Goal: Transaction & Acquisition: Purchase product/service

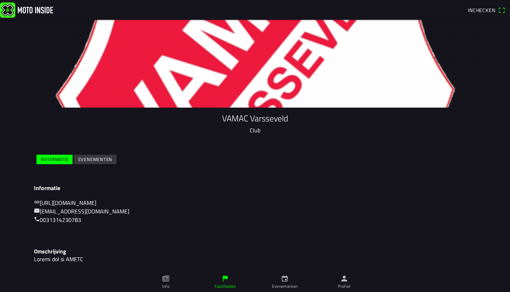
click at [276, 276] on link "Evenementen" at bounding box center [284, 282] width 59 height 20
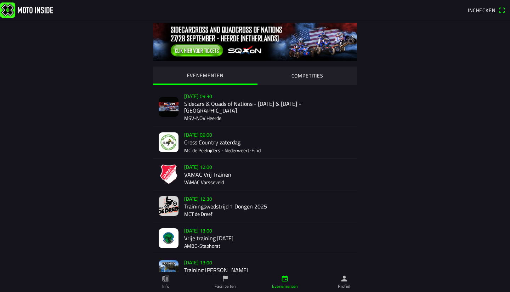
click at [264, 174] on div "[DATE] 12:00 VAMAC Vrij Trainen VAMAC Varsseveld" at bounding box center [267, 174] width 167 height 31
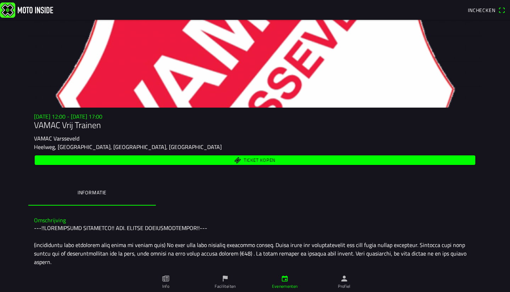
click at [264, 159] on span "Ticket kopen" at bounding box center [259, 160] width 32 height 5
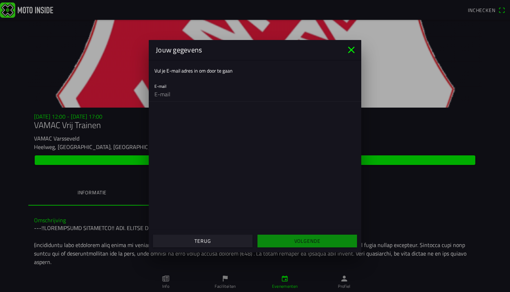
click at [201, 93] on input "email" at bounding box center [254, 94] width 201 height 14
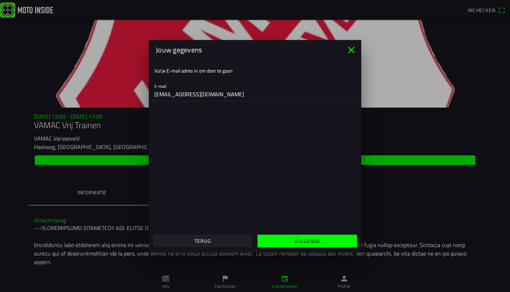
type input "[EMAIL_ADDRESS][DOMAIN_NAME]"
click at [0, 0] on slot "Volgende" at bounding box center [0, 0] width 0 height 0
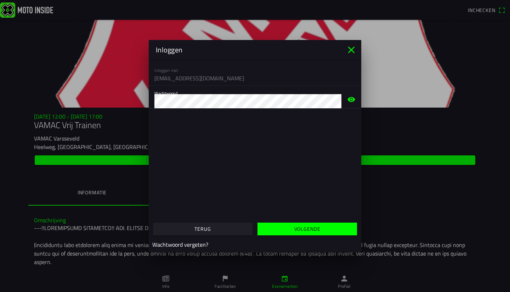
click at [282, 220] on ion-col "Volgende" at bounding box center [307, 228] width 104 height 19
click at [284, 223] on span "Volgende" at bounding box center [307, 229] width 88 height 13
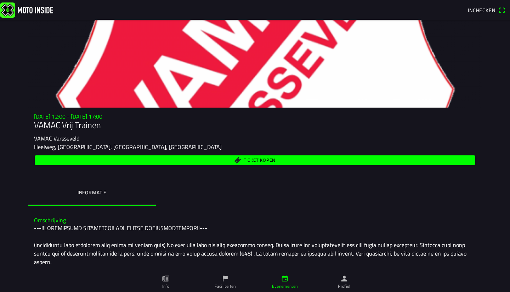
click at [284, 223] on ion-app "Inchecken [DATE] 12:00 - [DATE] 17:00 VAMAC Vrij Trainen VAMAC Varsseveld Heelw…" at bounding box center [255, 146] width 510 height 292
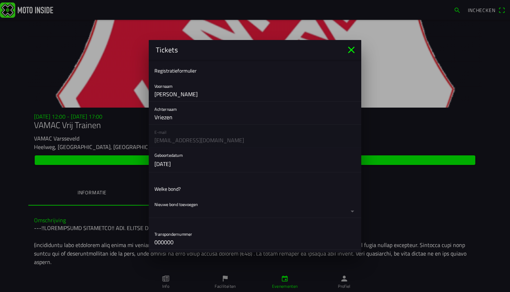
scroll to position [168, 0]
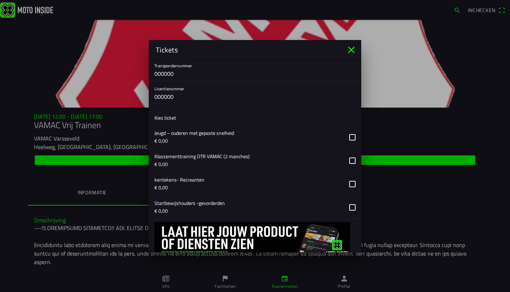
click at [236, 184] on button "button" at bounding box center [257, 183] width 207 height 23
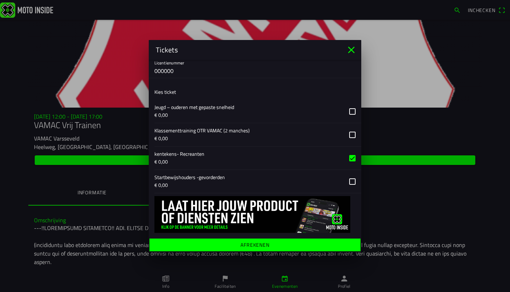
click at [259, 247] on ion-label "Afrekenen" at bounding box center [254, 244] width 29 height 5
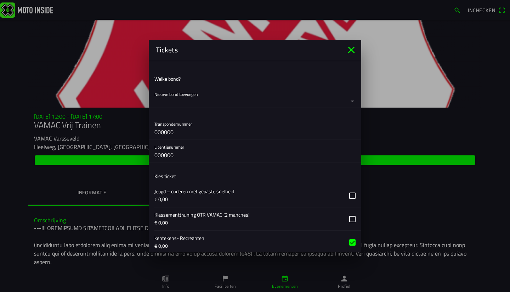
scroll to position [99, 0]
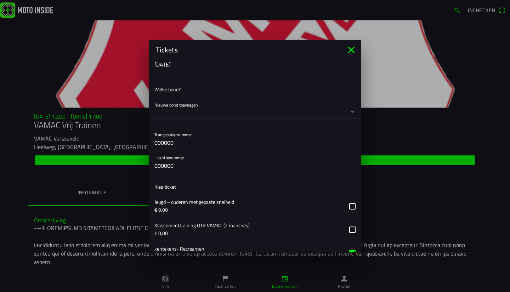
click at [201, 108] on button "button" at bounding box center [257, 107] width 207 height 21
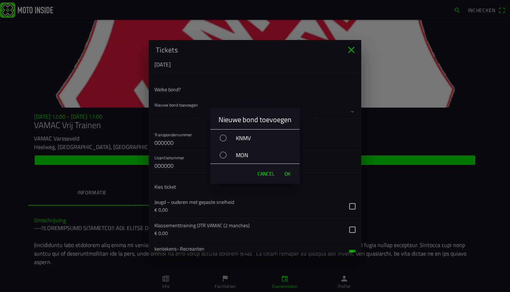
click at [224, 138] on div "button" at bounding box center [222, 137] width 7 height 7
click at [284, 172] on span "OK" at bounding box center [287, 173] width 6 height 7
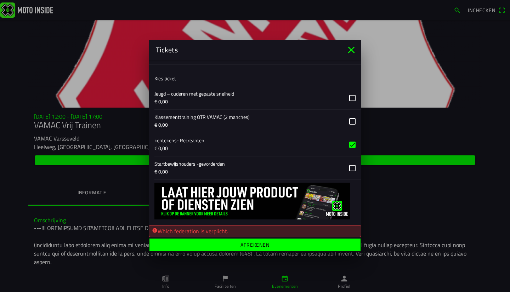
click at [315, 248] on span "Afrekenen" at bounding box center [255, 244] width 200 height 13
